Goal: Communication & Community: Answer question/provide support

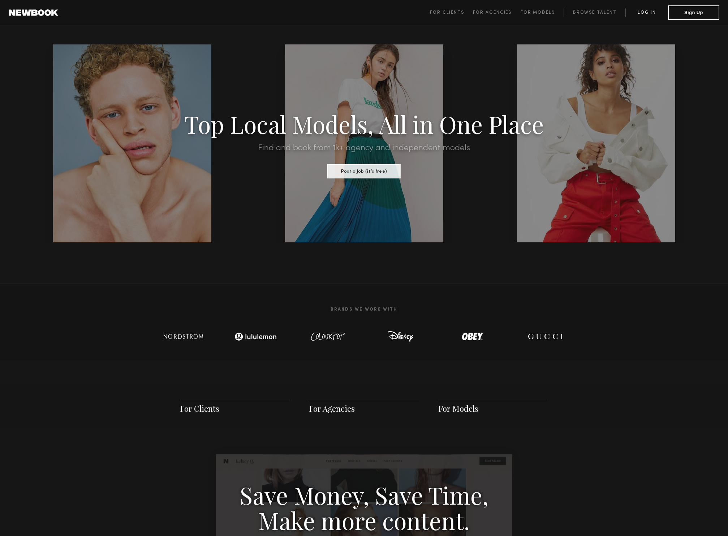
click at [650, 10] on link "Log in" at bounding box center [646, 12] width 43 height 9
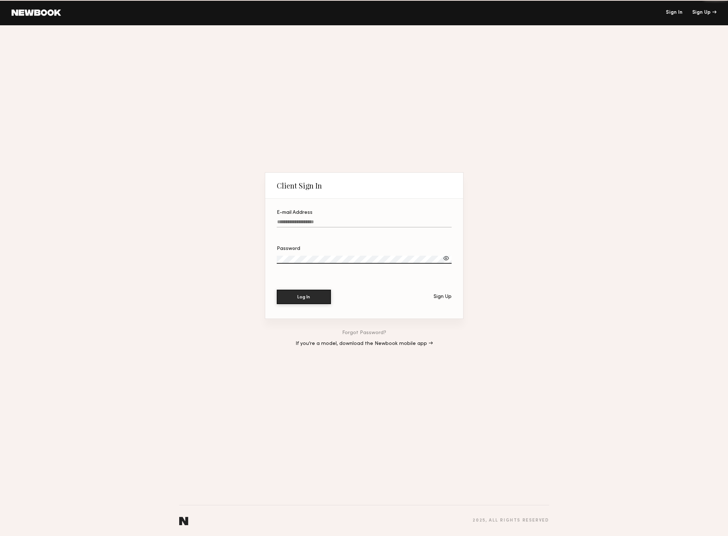
type input "**********"
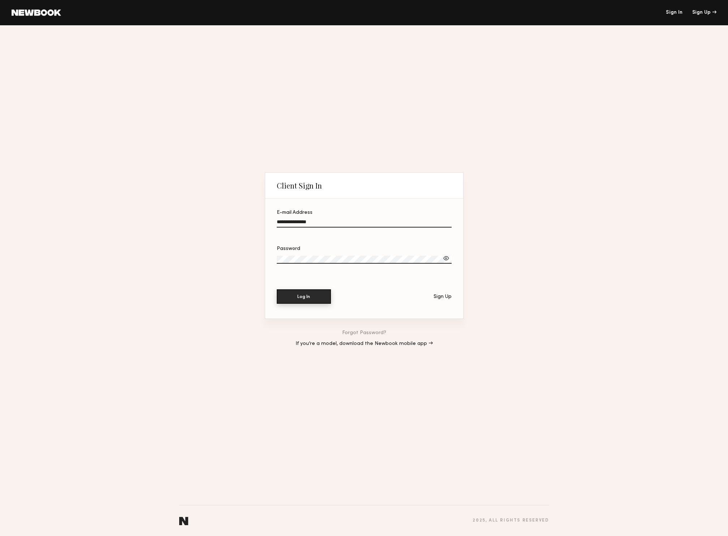
click at [303, 298] on button "Log In" at bounding box center [304, 296] width 54 height 14
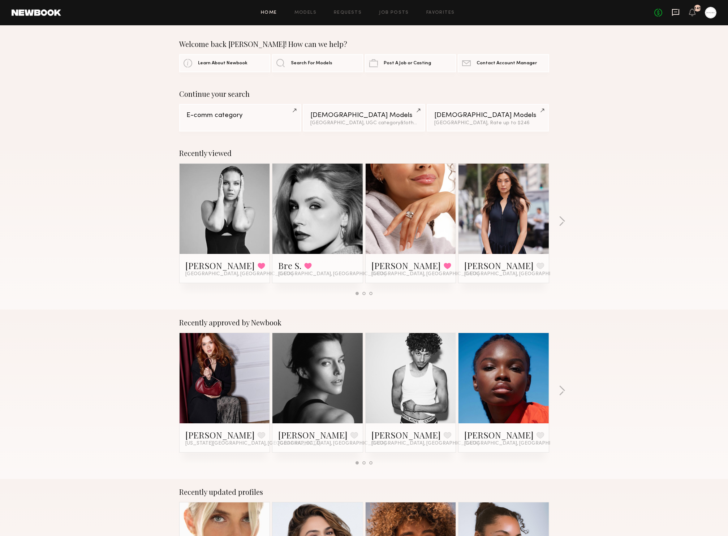
click at [674, 14] on icon at bounding box center [675, 12] width 7 height 7
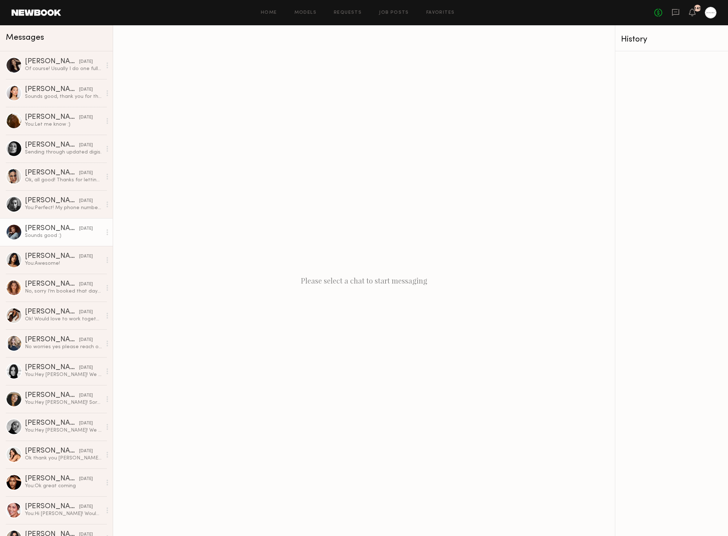
click at [42, 230] on div "Janelle F." at bounding box center [52, 228] width 54 height 7
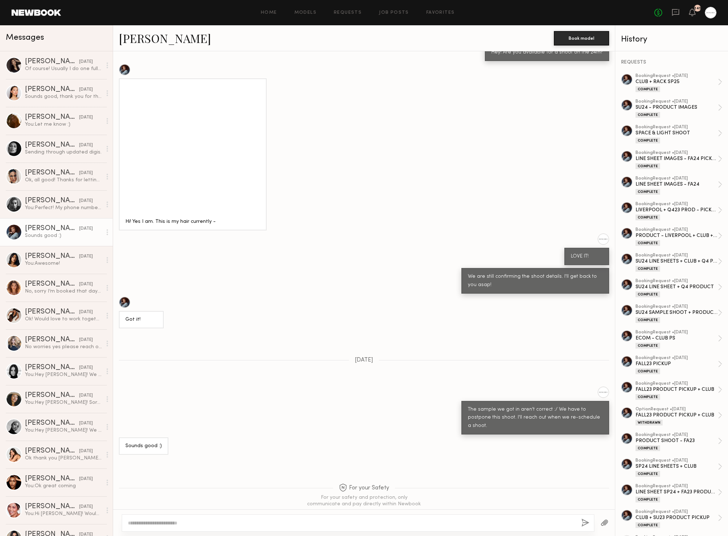
scroll to position [218, 0]
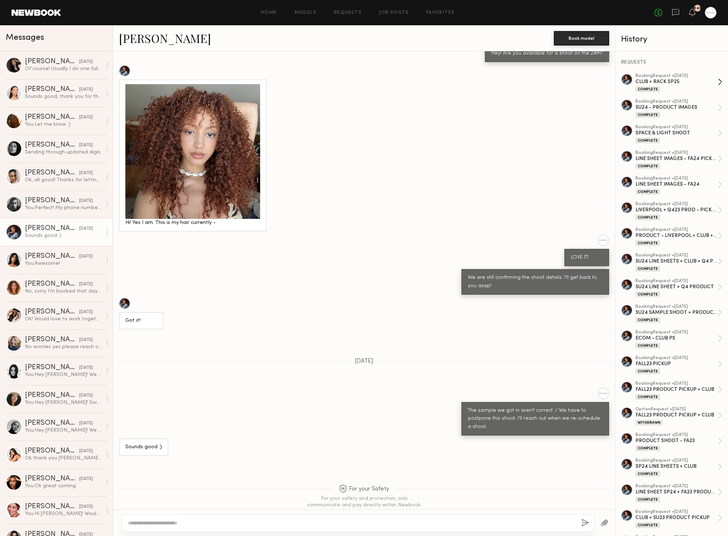
click at [658, 81] on div "CLUB + RACK SP25" at bounding box center [676, 81] width 82 height 7
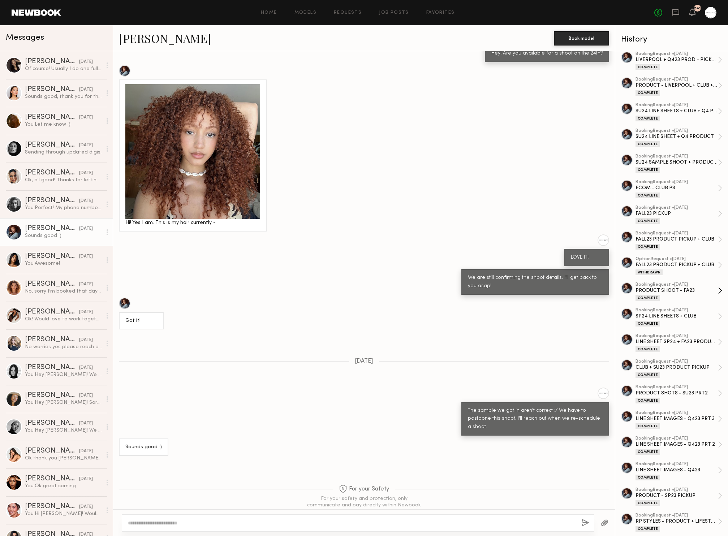
scroll to position [156, 0]
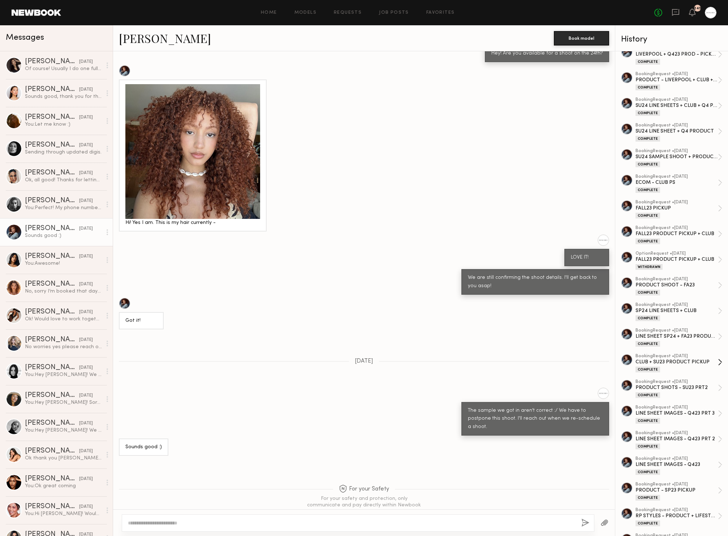
click at [666, 359] on div "CLUB + SU23 PRODUCT PICKUP" at bounding box center [676, 362] width 82 height 7
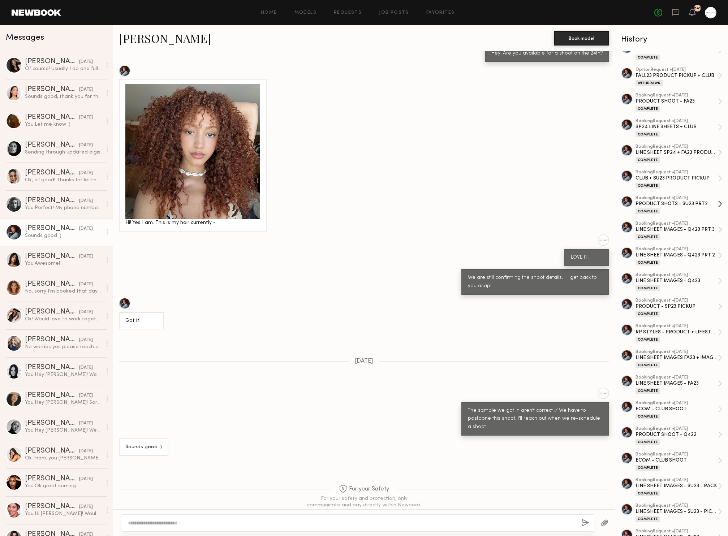
scroll to position [343, 0]
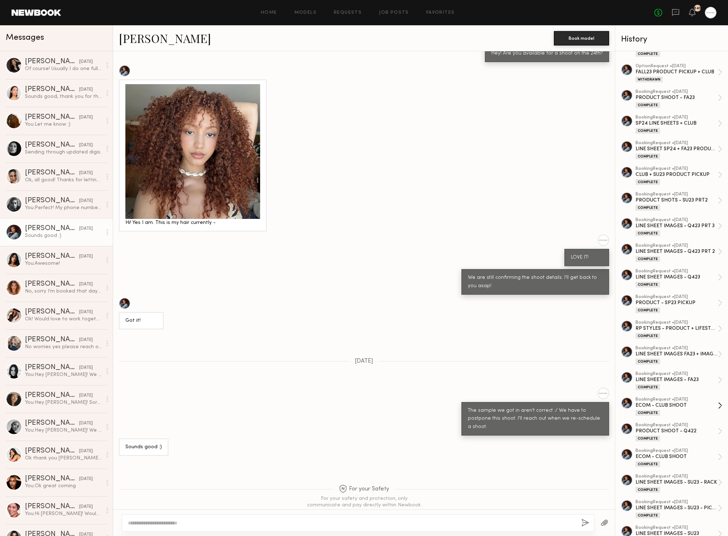
click at [672, 398] on div "booking Request • 09/22/2022" at bounding box center [676, 399] width 82 height 5
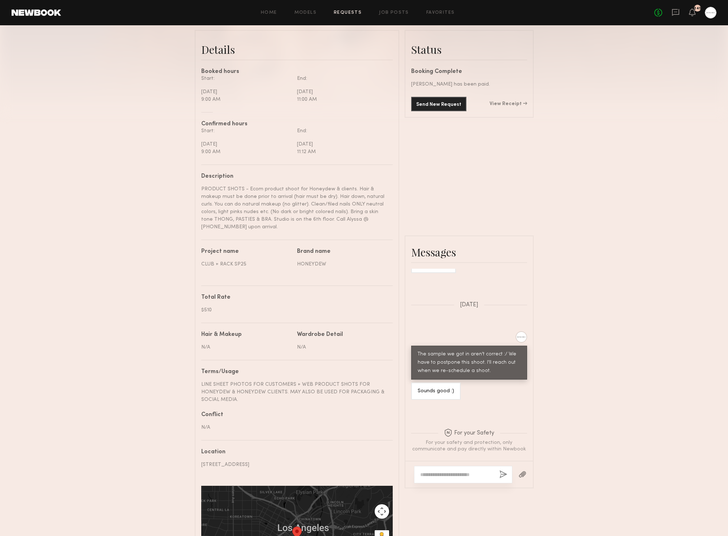
scroll to position [174, 0]
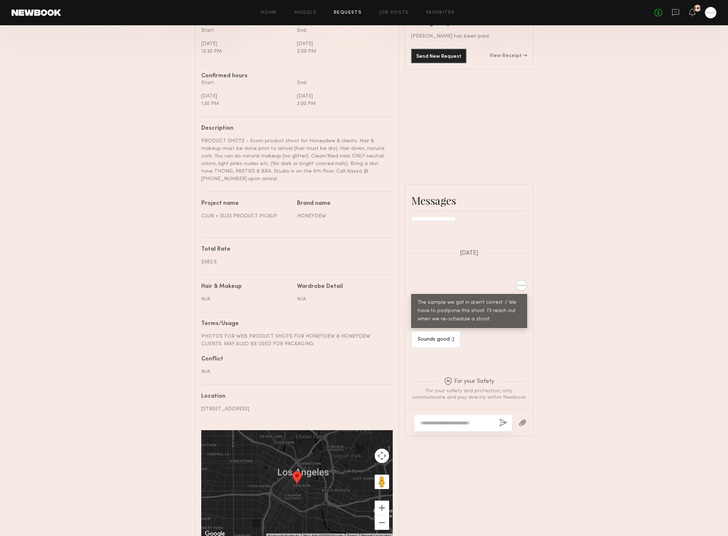
scroll to position [227, 0]
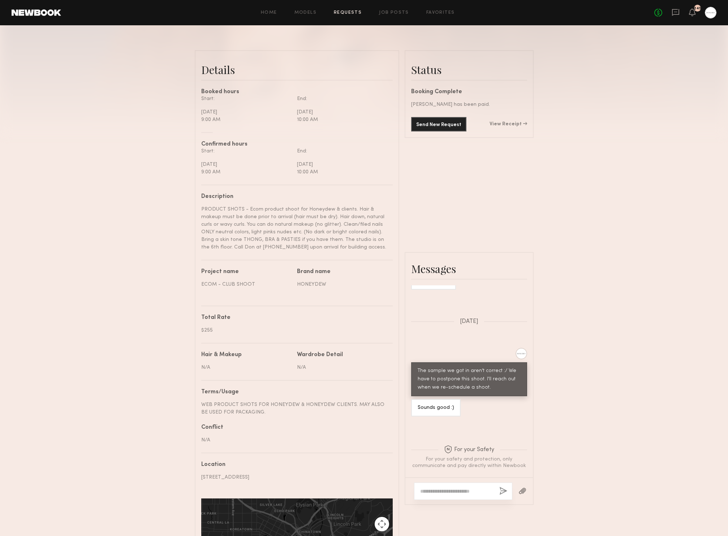
scroll to position [156, 0]
